Goal: Obtain resource: Download file/media

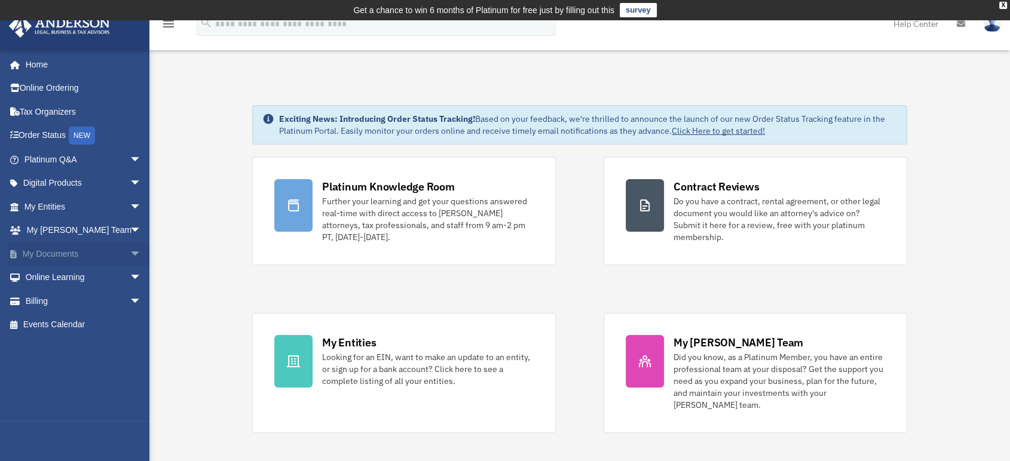
click at [54, 251] on link "My Documents arrow_drop_down" at bounding box center [83, 254] width 151 height 24
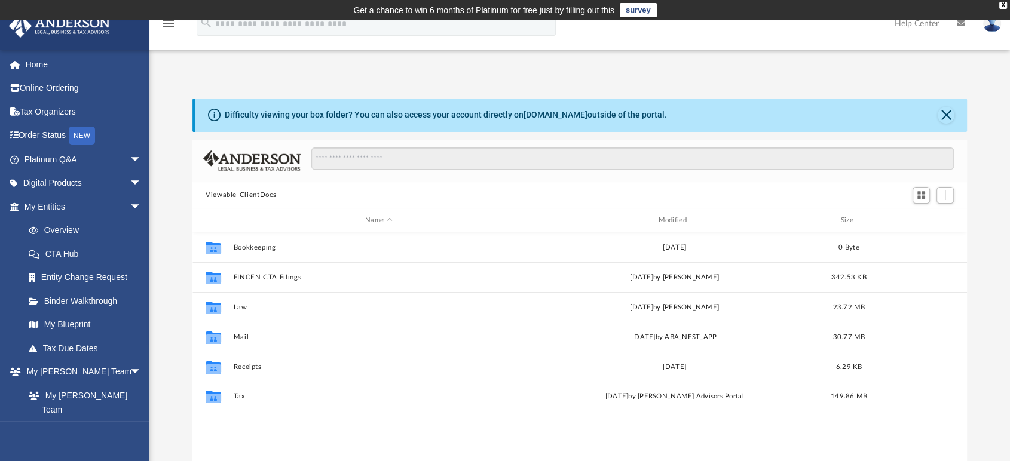
scroll to position [261, 764]
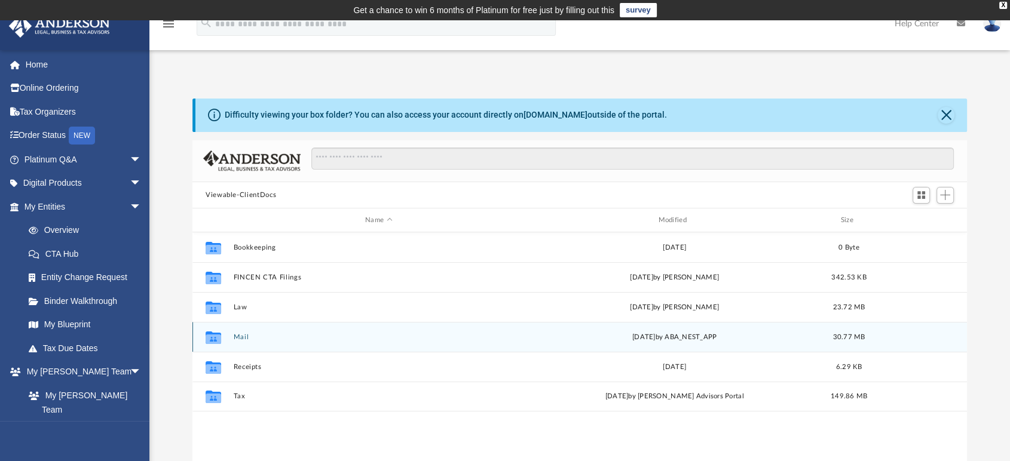
click at [287, 341] on div "Collaborated Folder Mail Fri Aug 29 2025 by ABA_NEST_APP 30.77 MB" at bounding box center [579, 337] width 774 height 30
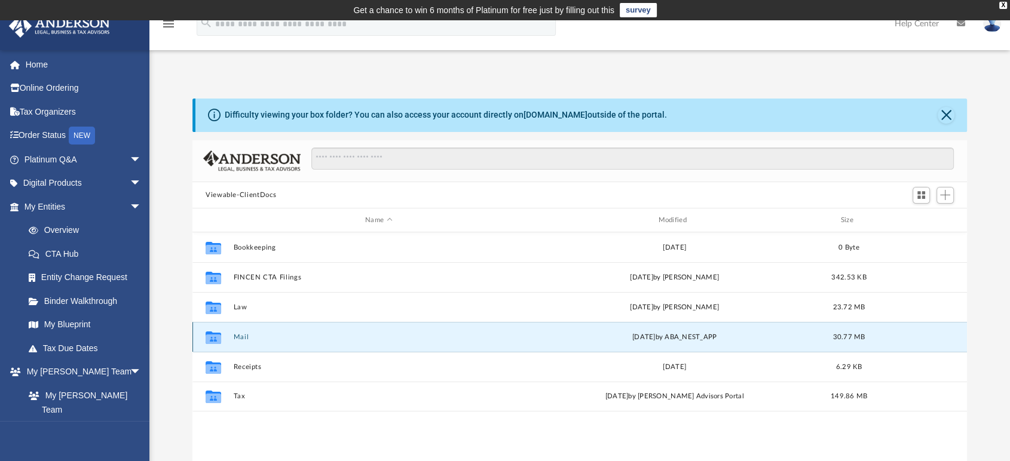
click at [244, 339] on button "Mail" at bounding box center [379, 337] width 290 height 8
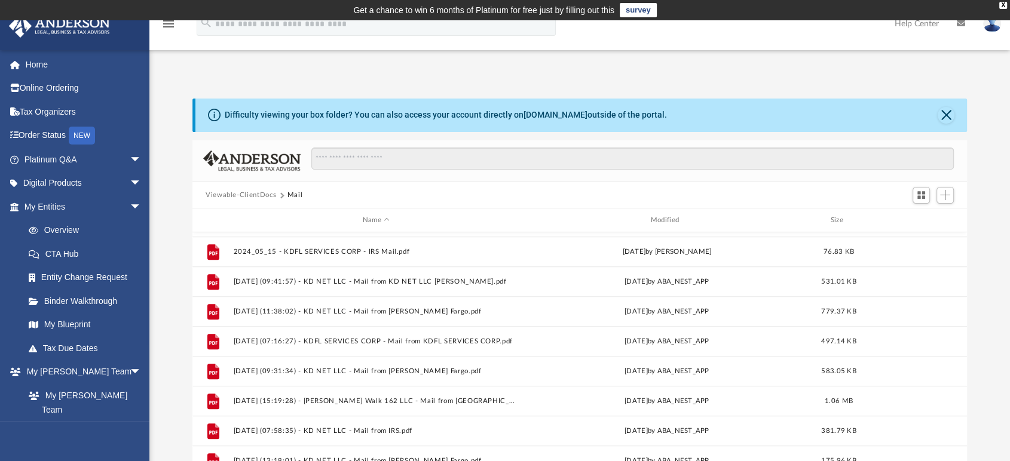
scroll to position [1066, 0]
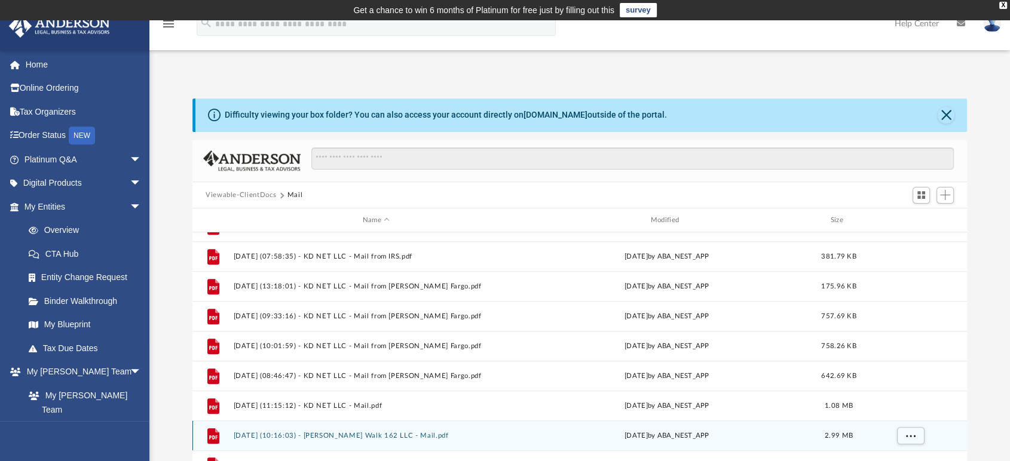
click at [437, 430] on div "File 2025.08.29 (10:16:03) - Heather Walk 162 LLC - Mail.pdf Fri Aug 29 2025 by…" at bounding box center [579, 436] width 774 height 30
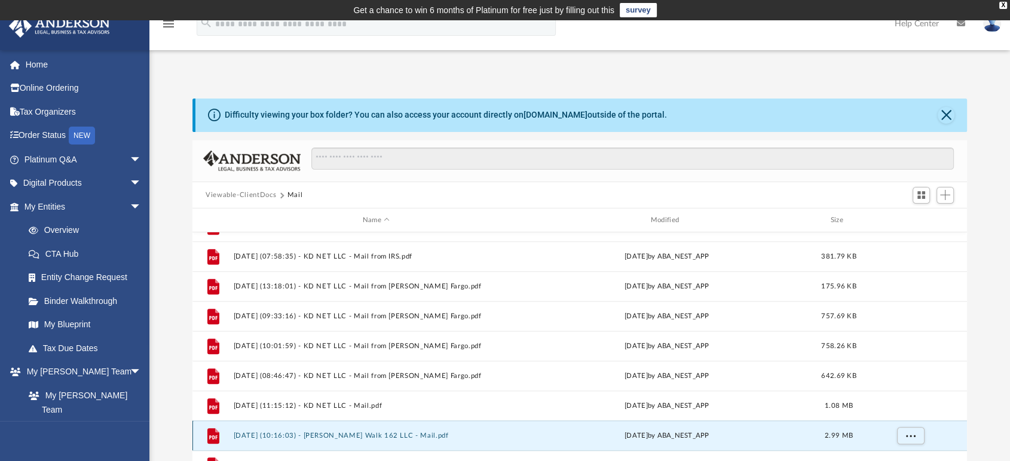
click at [398, 433] on button "2025.08.29 (10:16:03) - Heather Walk 162 LLC - Mail.pdf" at bounding box center [377, 436] width 286 height 8
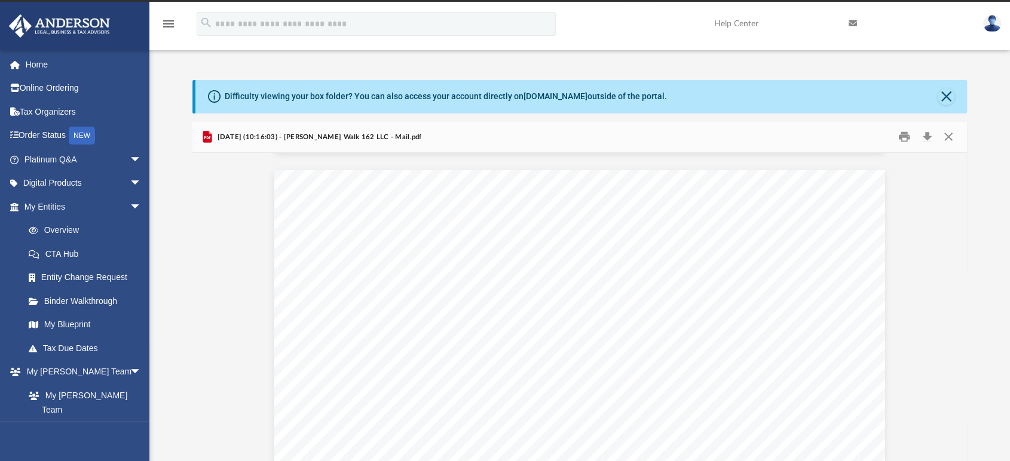
scroll to position [4065, 0]
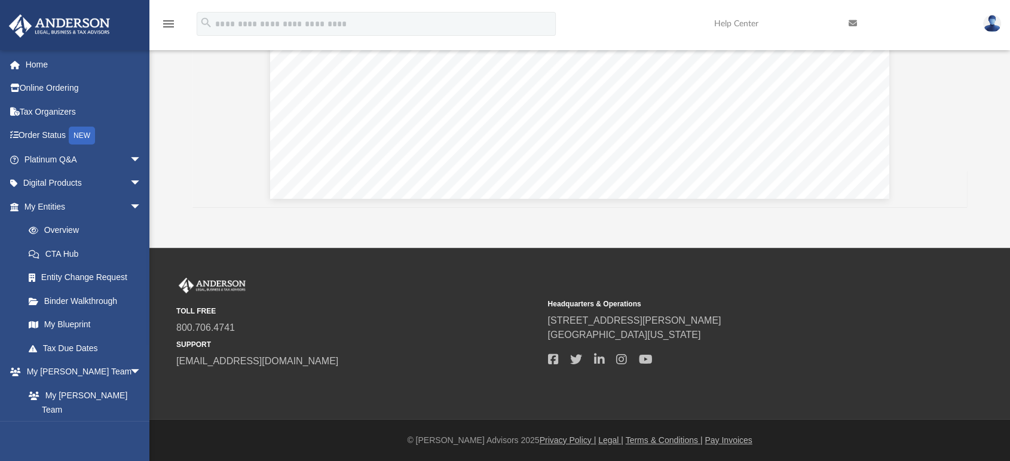
scroll to position [271, 0]
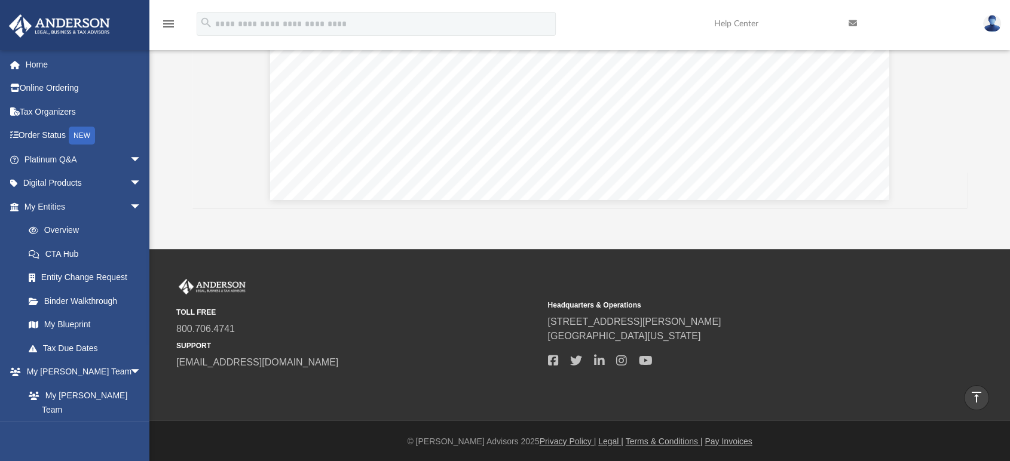
click at [437, 322] on span "800.706.4741" at bounding box center [357, 329] width 363 height 14
